Goal: Transaction & Acquisition: Subscribe to service/newsletter

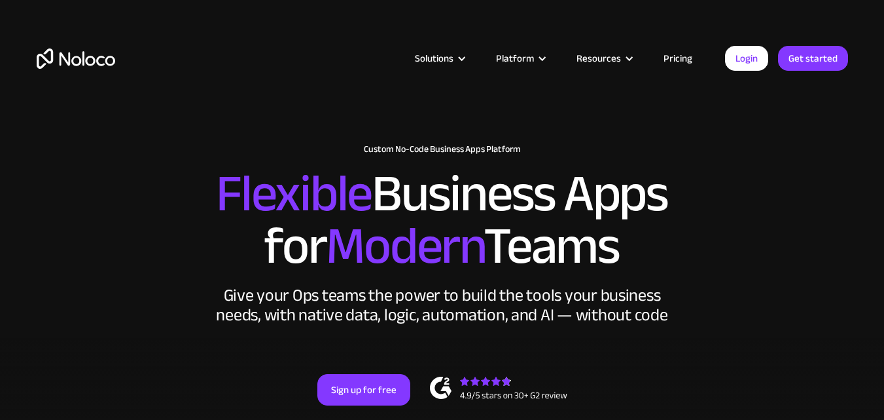
click at [681, 66] on link "Pricing" at bounding box center [678, 58] width 62 height 17
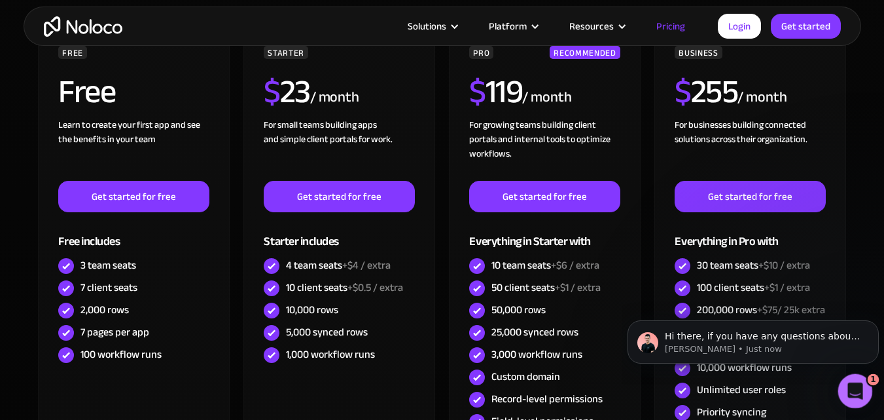
click at [861, 390] on icon "Open Intercom Messenger" at bounding box center [854, 389] width 22 height 22
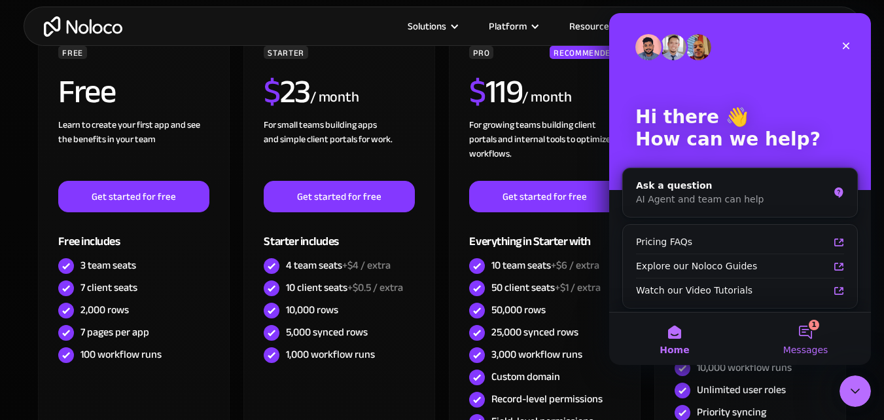
click at [814, 342] on button "1 Messages" at bounding box center [805, 338] width 131 height 52
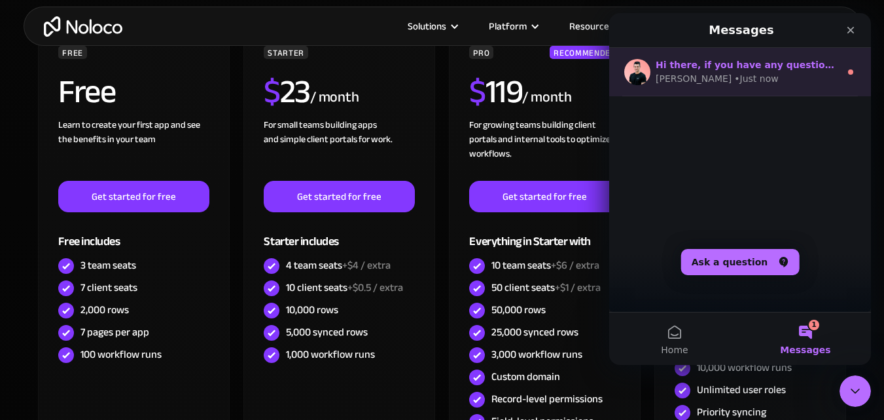
click at [799, 65] on span "Hi there, if you have any questions about our pricing, just let us know! [GEOGR…" at bounding box center [895, 65] width 478 height 10
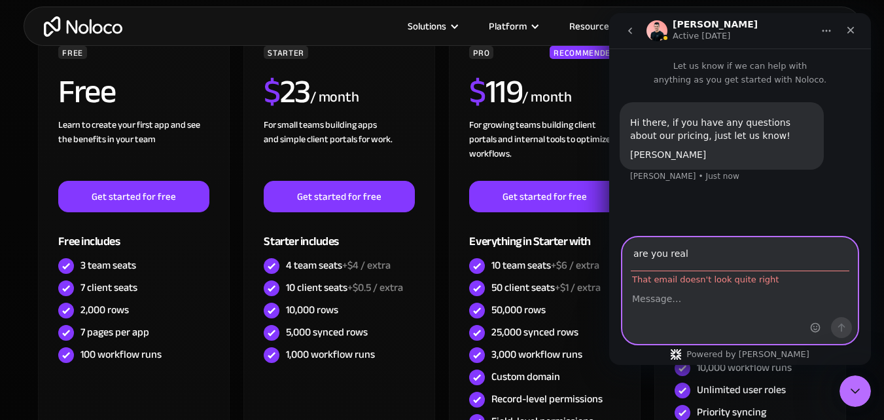
click at [664, 310] on div "Intercom messenger" at bounding box center [740, 313] width 234 height 59
type input "a"
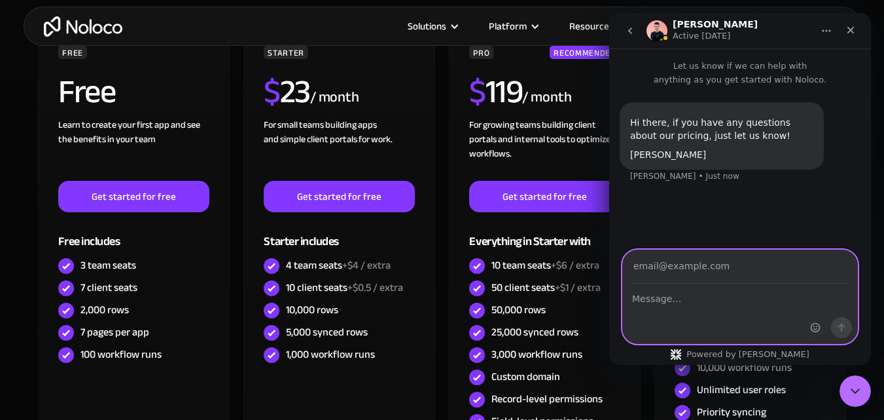
click at [670, 305] on textarea "Message…" at bounding box center [740, 295] width 234 height 22
type textarea "are you real"
click at [667, 267] on input "Your email" at bounding box center [740, 266] width 219 height 33
click at [694, 266] on input "[EMAIL_ADDRESS][DOMAIN_NAME]" at bounding box center [740, 266] width 219 height 33
type input "[EMAIL_ADDRESS][DOMAIN_NAME]"
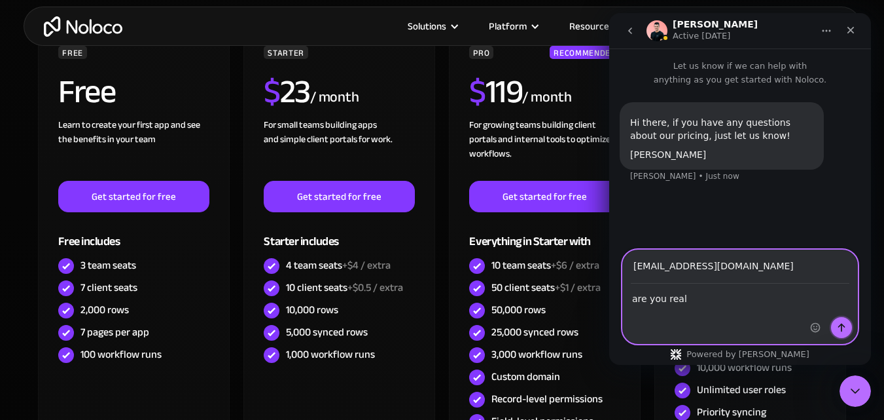
click at [842, 332] on button "Send a message…" at bounding box center [841, 327] width 21 height 21
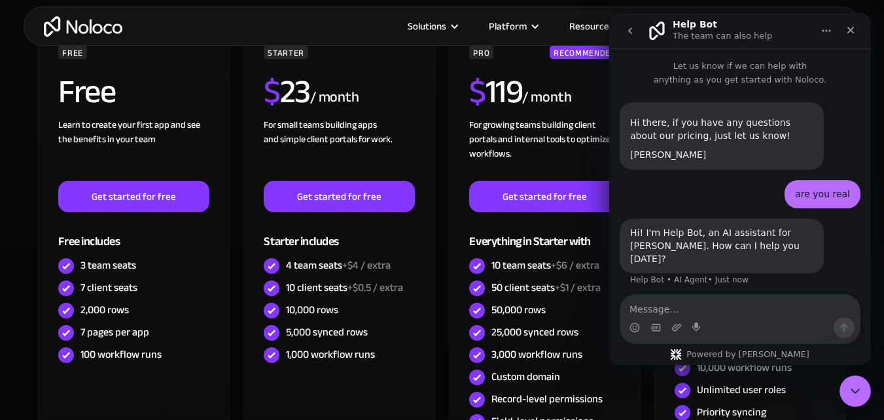
scroll to position [36, 0]
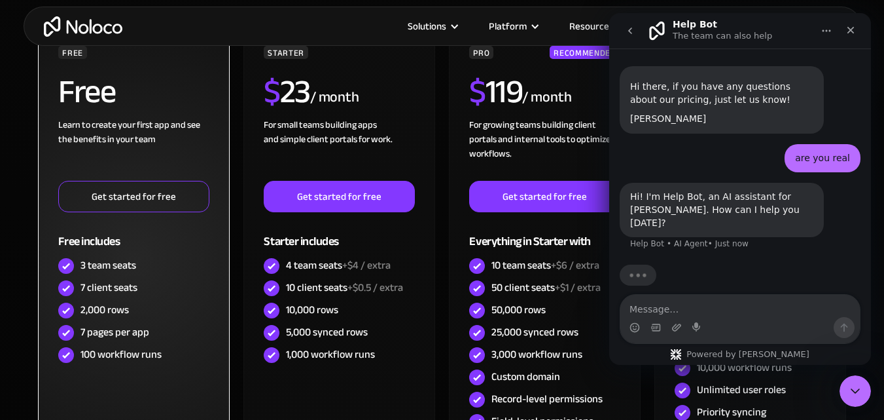
click at [139, 183] on link "Get started for free" at bounding box center [133, 196] width 151 height 31
click at [127, 199] on link "Get started for free" at bounding box center [133, 196] width 151 height 31
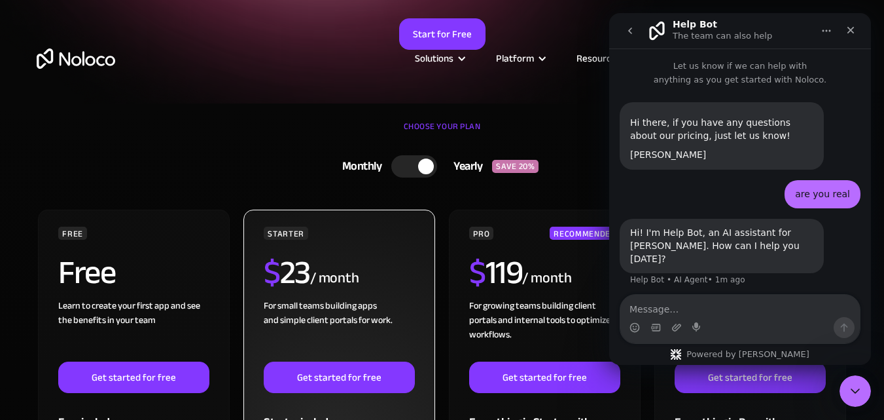
scroll to position [0, 0]
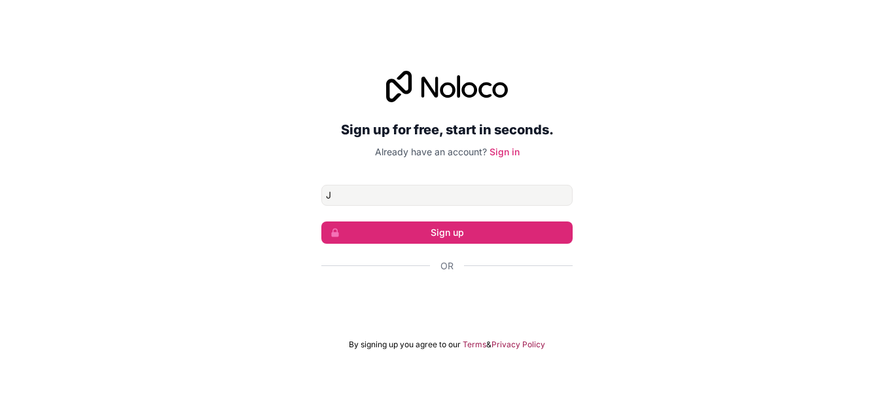
type input "[EMAIL_ADDRESS][DOMAIN_NAME]"
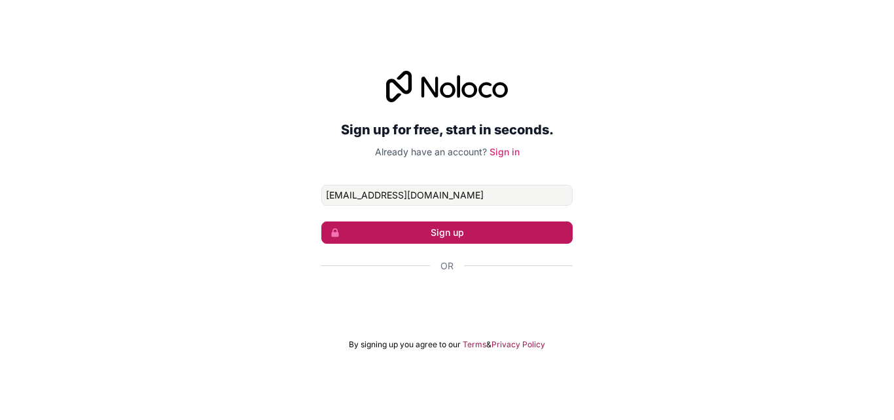
click at [481, 225] on button "Sign up" at bounding box center [446, 232] width 251 height 22
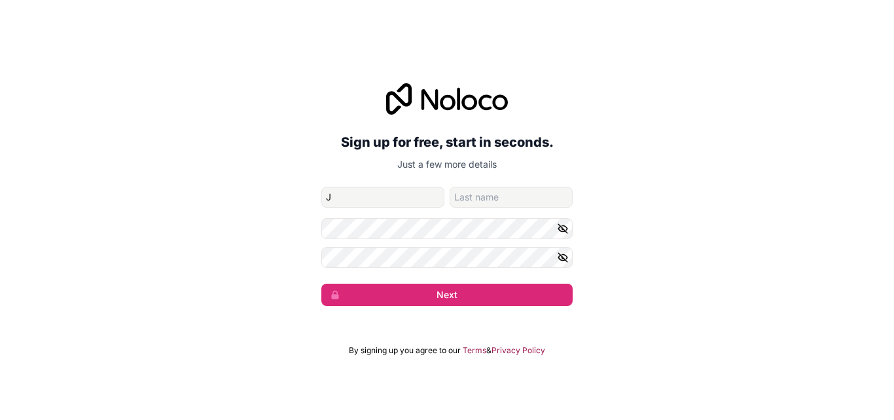
type input "Jibbe"
type input "Nabuurs"
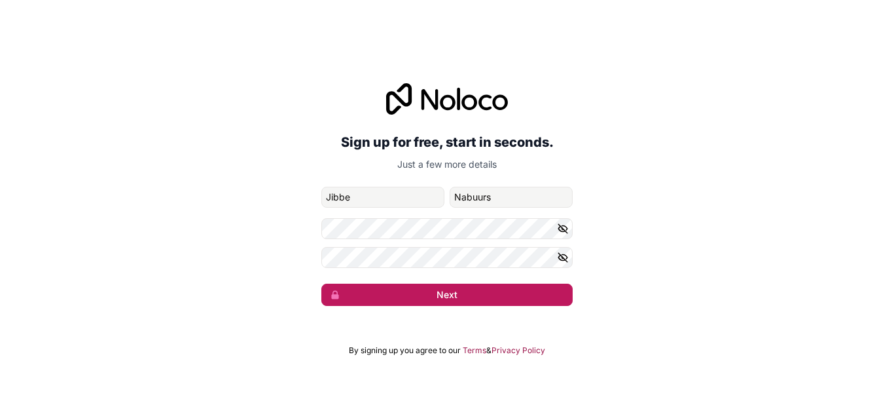
click at [444, 291] on button "Next" at bounding box center [446, 294] width 251 height 22
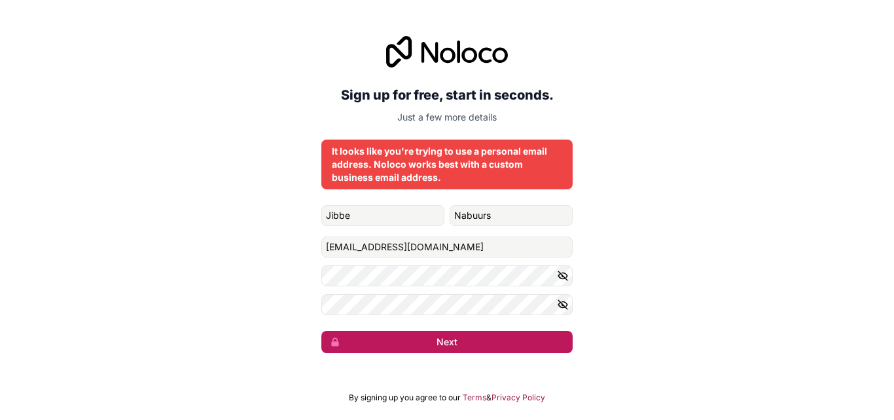
click at [444, 291] on form "Jibbe Nabuurs jibbenabuurs09@gmail.com Next" at bounding box center [446, 279] width 251 height 148
click at [448, 345] on button "Next" at bounding box center [446, 342] width 251 height 22
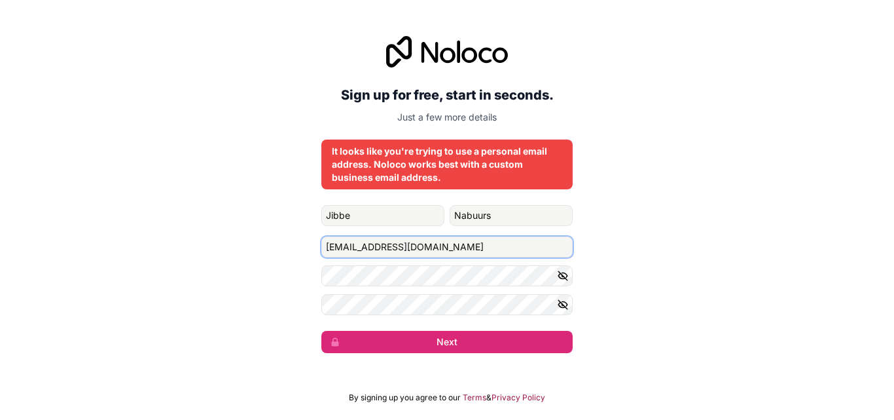
click at [391, 243] on input "[EMAIL_ADDRESS][DOMAIN_NAME]" at bounding box center [446, 246] width 251 height 21
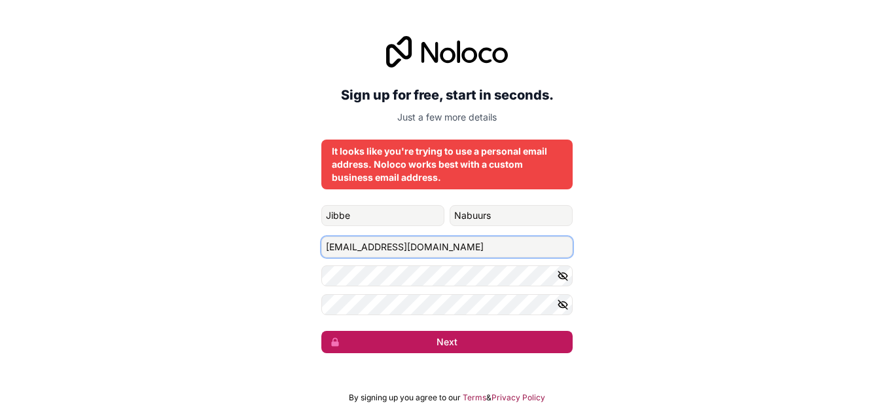
type input "jibbe253@gmail.com"
click at [435, 346] on button "Next" at bounding box center [446, 342] width 251 height 22
